Goal: Navigation & Orientation: Find specific page/section

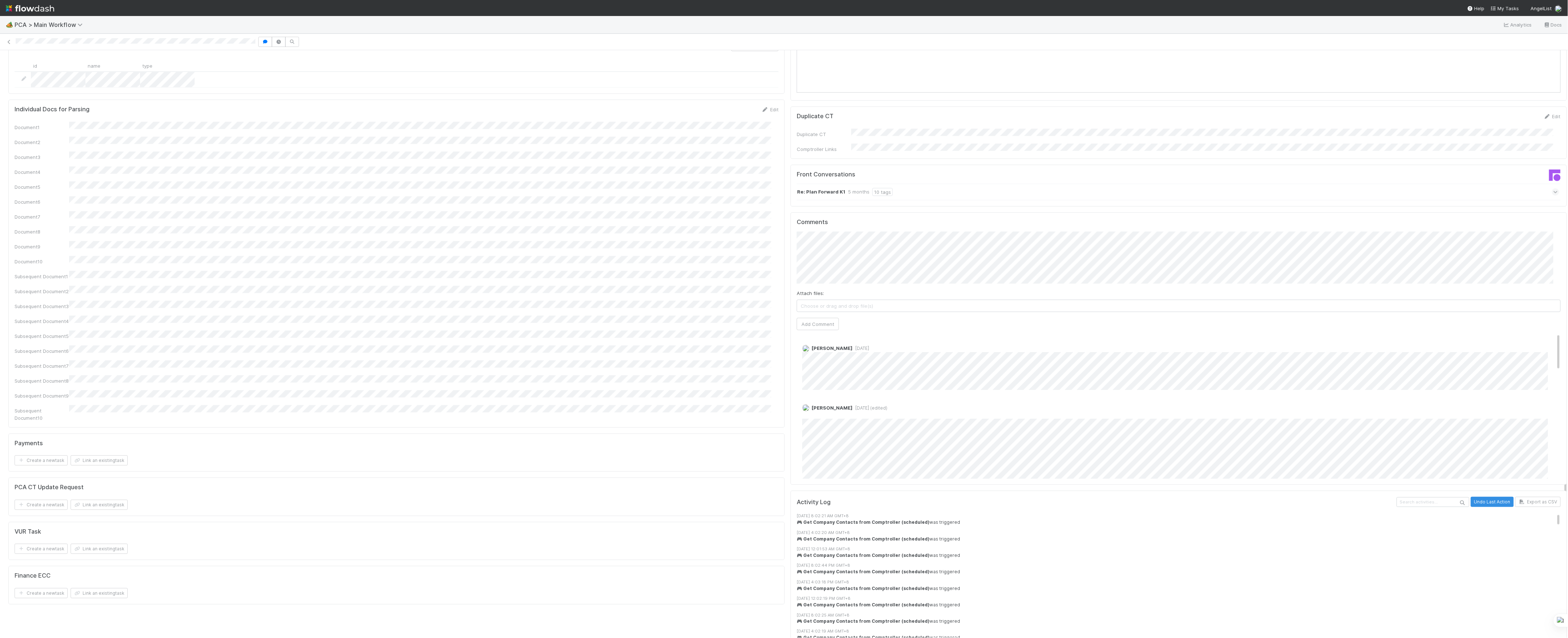
scroll to position [582, 0]
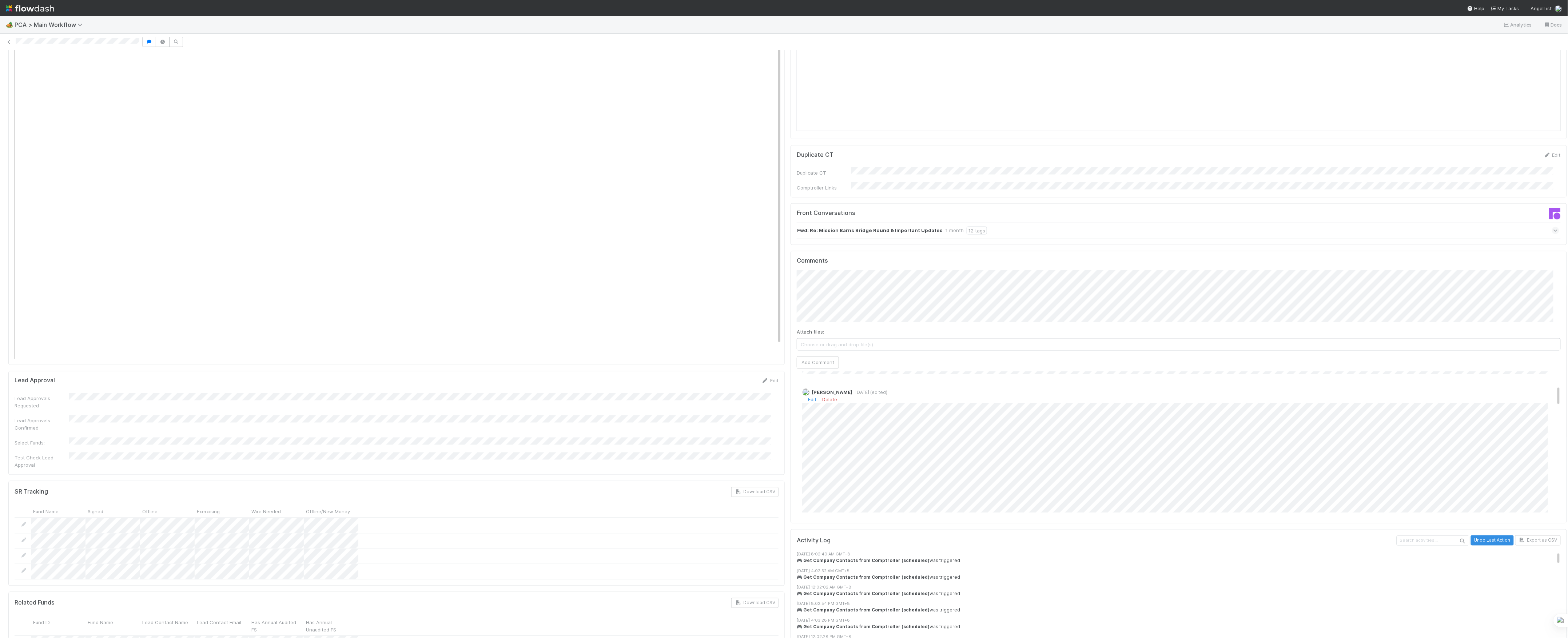
scroll to position [48, 0]
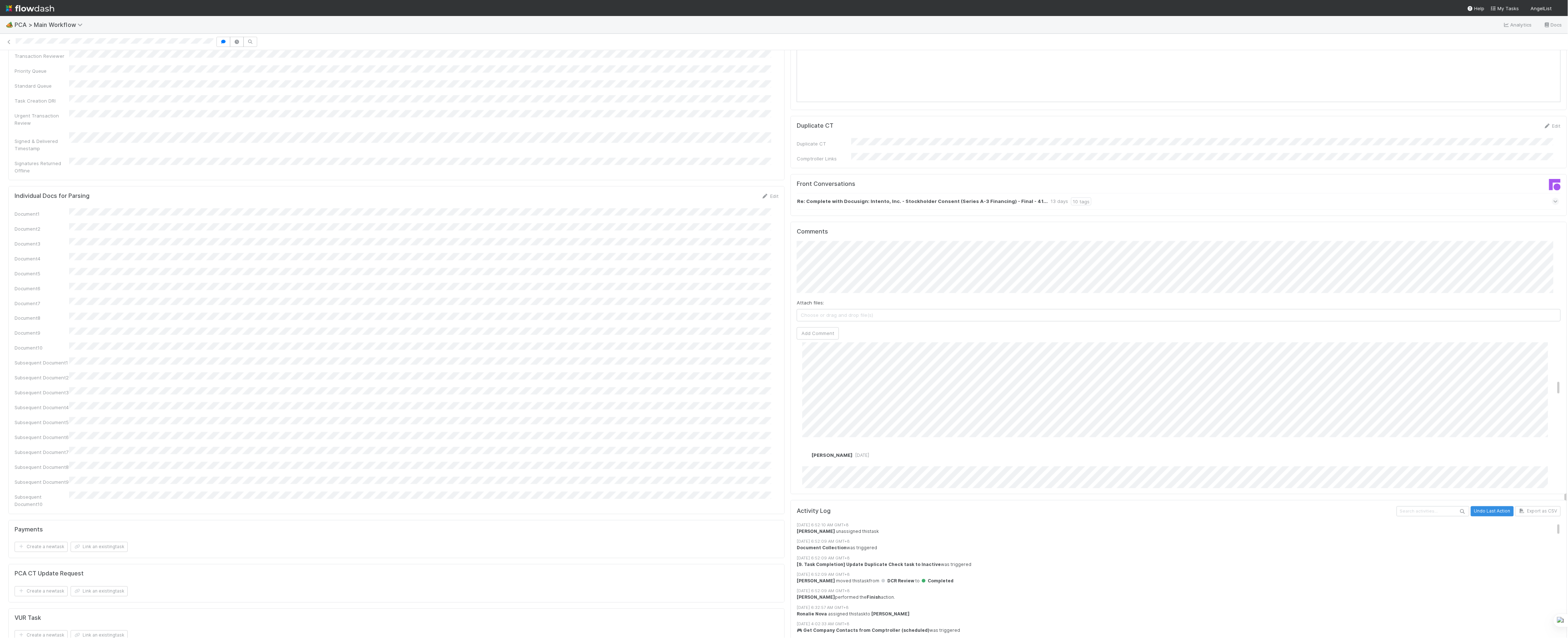
scroll to position [340, 0]
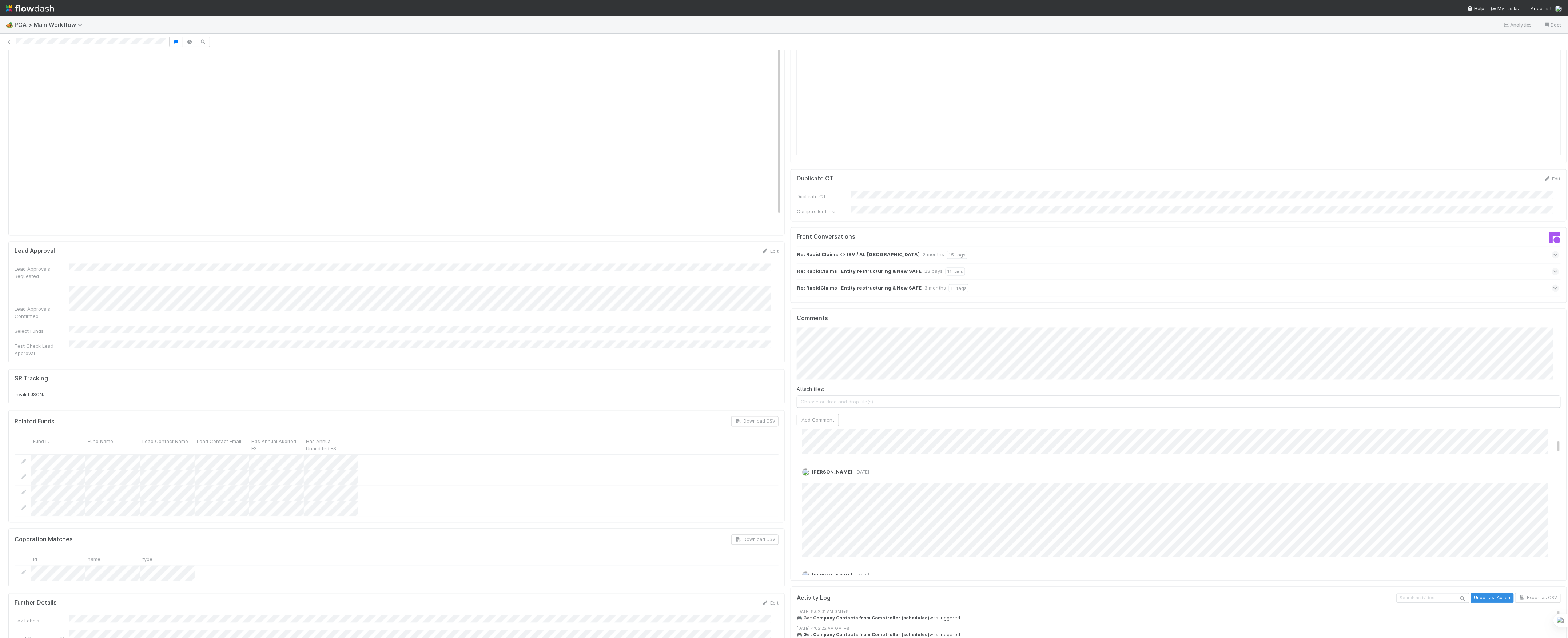
scroll to position [97, 0]
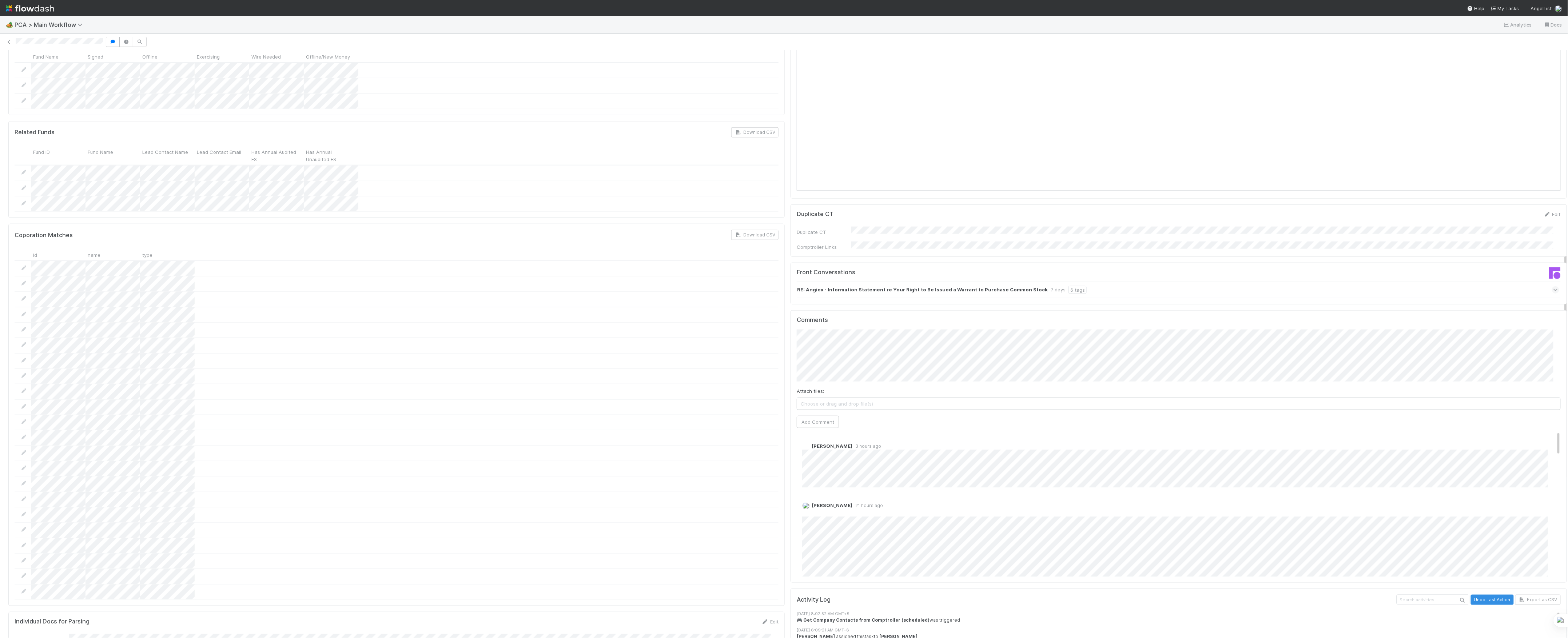
scroll to position [533, 0]
